Goal: Find specific page/section: Find specific page/section

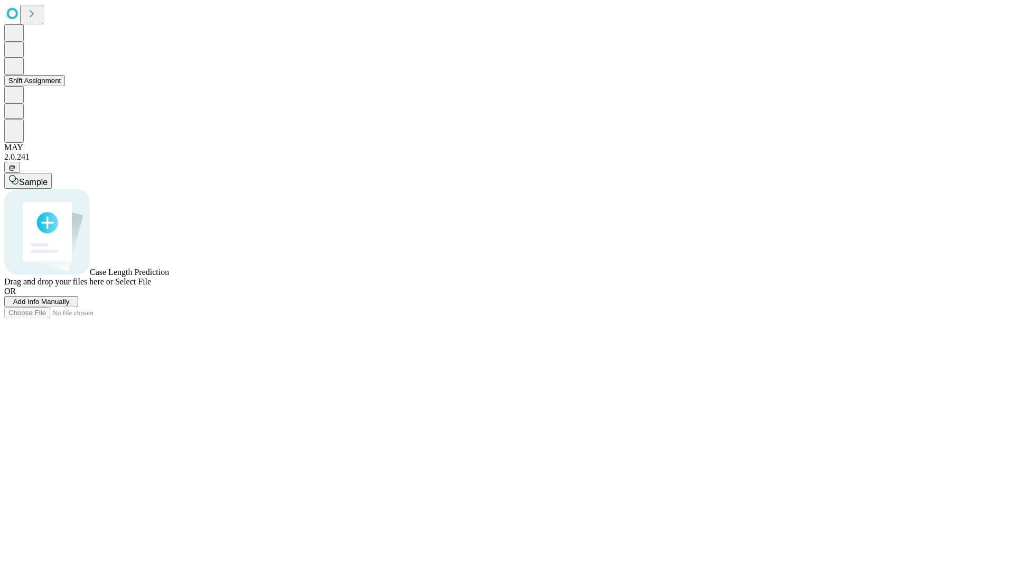
click at [65, 86] on button "Shift Assignment" at bounding box center [34, 80] width 61 height 11
